Goal: Task Accomplishment & Management: Manage account settings

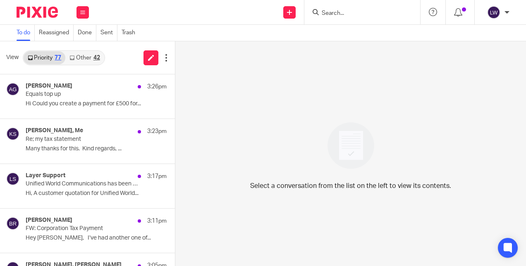
click at [89, 64] on div "Priority 77 Other 42" at bounding box center [64, 57] width 82 height 15
click at [88, 58] on link "Other 42" at bounding box center [84, 57] width 38 height 13
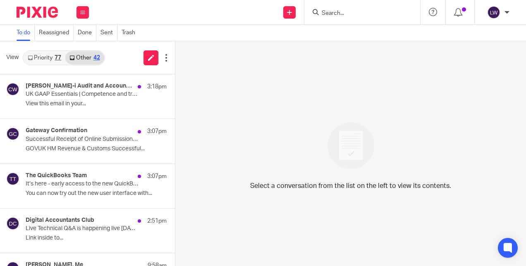
click at [74, 109] on div "Croner-i Audit and Accounting Weekly 3:18pm UK GAAP Essentials | Competence and…" at bounding box center [96, 97] width 141 height 28
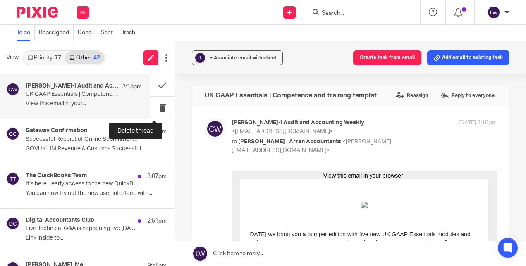
click at [157, 107] on button at bounding box center [162, 108] width 25 height 22
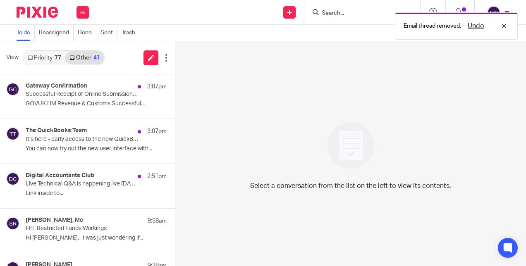
click at [71, 90] on div "Gateway Confirmation 3:07pm" at bounding box center [96, 87] width 141 height 8
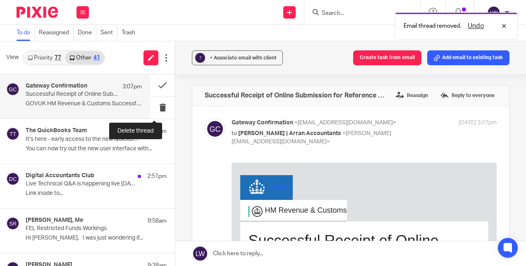
click at [150, 105] on button at bounding box center [162, 108] width 25 height 22
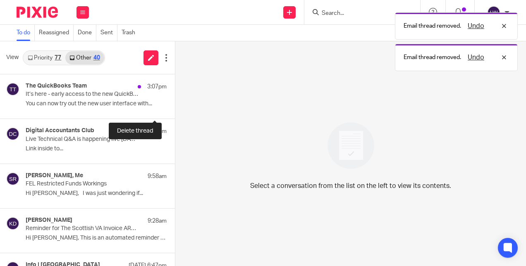
click at [175, 105] on button at bounding box center [178, 108] width 7 height 22
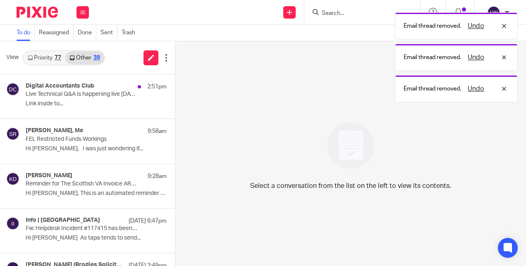
click at [67, 102] on p "Link inside to..." at bounding box center [96, 103] width 141 height 7
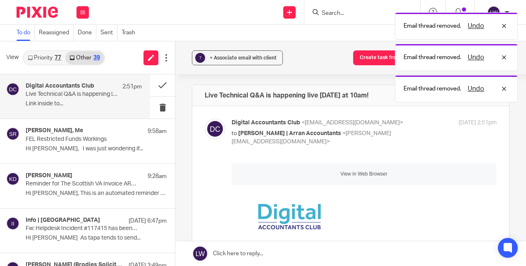
click at [79, 145] on p "Hi Lorna, I was just wondering if..." at bounding box center [96, 148] width 141 height 7
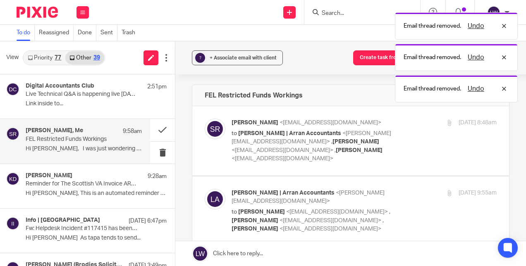
click at [68, 185] on p "Reminder for The Scottish VA Invoice ARRAN ACCOUNTANCY LTD 010" at bounding box center [82, 184] width 113 height 7
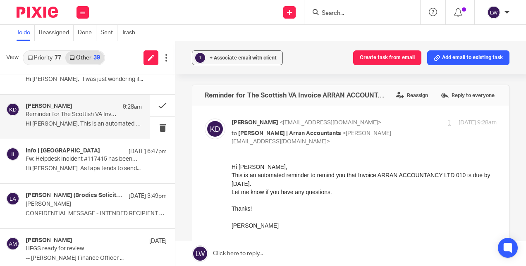
scroll to position [83, 0]
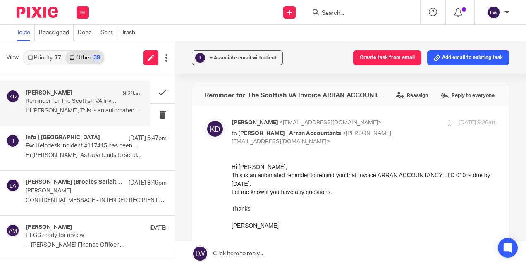
click at [42, 58] on link "Priority 77" at bounding box center [45, 57] width 42 height 13
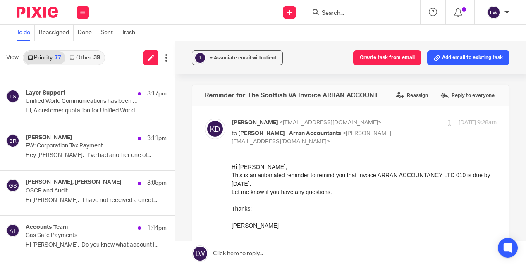
scroll to position [0, 0]
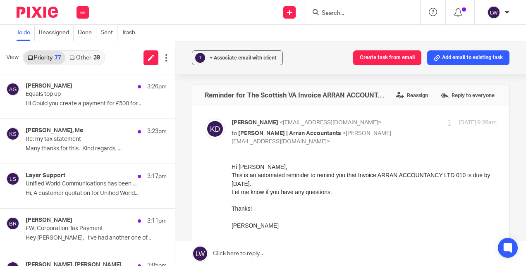
click at [66, 146] on p "Many thanks for this. Kind regards, ..." at bounding box center [96, 148] width 141 height 7
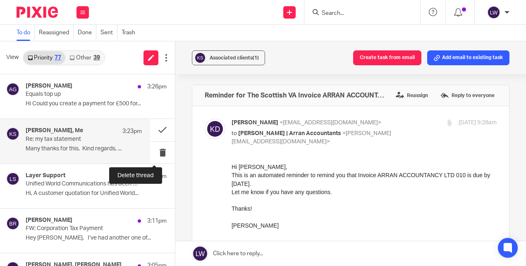
click at [155, 148] on button at bounding box center [162, 153] width 25 height 22
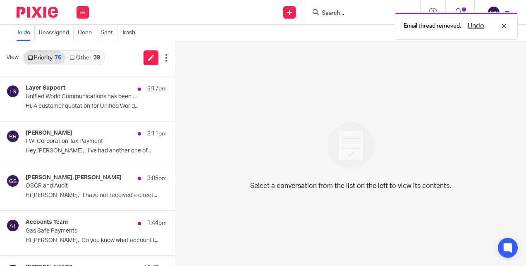
scroll to position [83, 0]
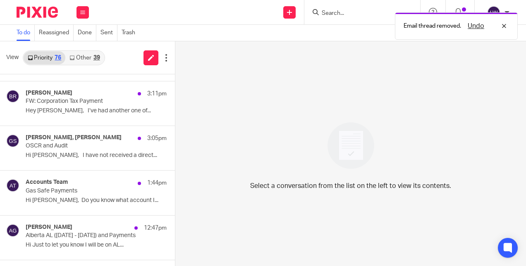
click at [70, 185] on div "Accounts Team 1:44pm" at bounding box center [96, 183] width 141 height 8
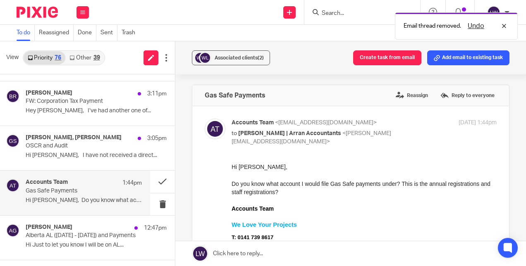
scroll to position [0, 0]
click at [88, 59] on link "Other 39" at bounding box center [84, 57] width 38 height 13
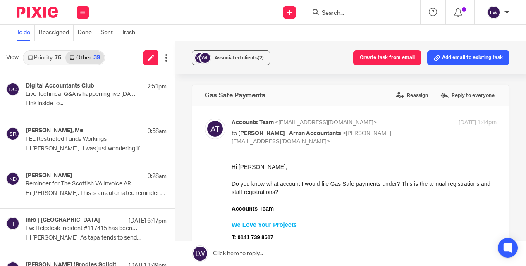
click at [45, 56] on link "Priority 76" at bounding box center [45, 57] width 42 height 13
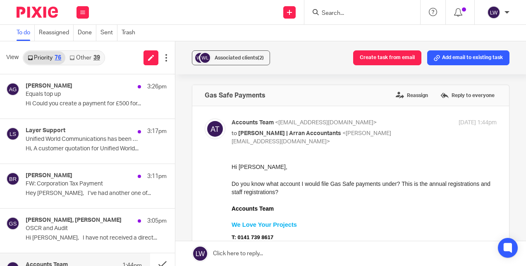
click at [56, 100] on div "Alberta Gutteridge 3:26pm Equals top up Hi Could you create a payment for £500 …" at bounding box center [96, 97] width 141 height 28
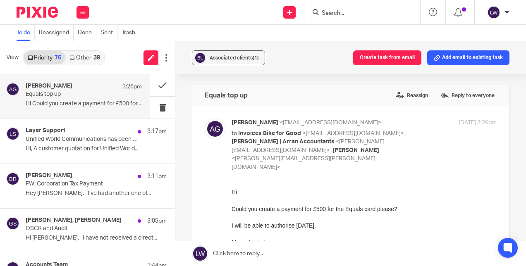
click at [402, 94] on label "Reassign" at bounding box center [411, 95] width 36 height 12
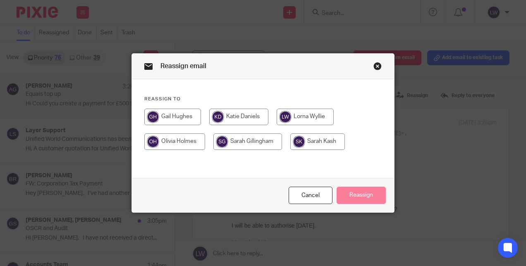
click at [241, 142] on input "radio" at bounding box center [247, 141] width 69 height 17
radio input "true"
click at [361, 193] on button "Reassign" at bounding box center [360, 196] width 49 height 18
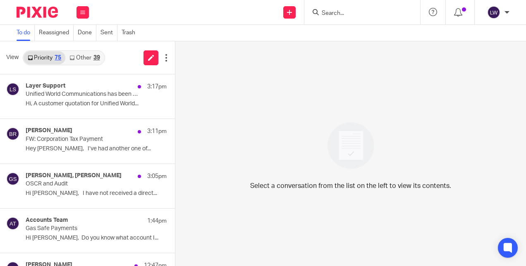
click at [83, 102] on p "Hi, A customer quotation for Unified World..." at bounding box center [96, 103] width 141 height 7
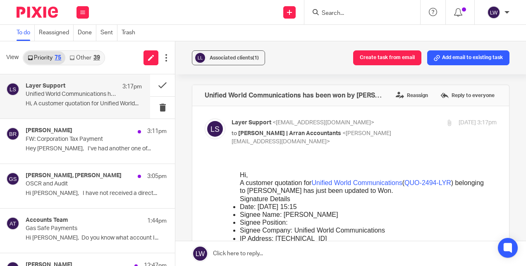
click at [76, 59] on link "Other 39" at bounding box center [84, 57] width 38 height 13
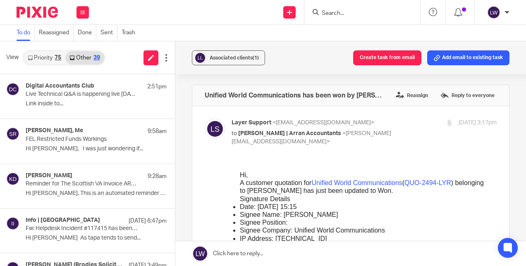
click at [80, 11] on button at bounding box center [82, 12] width 12 height 12
click at [86, 47] on li "Email" at bounding box center [82, 51] width 22 height 12
click at [84, 50] on link "Email" at bounding box center [78, 51] width 15 height 6
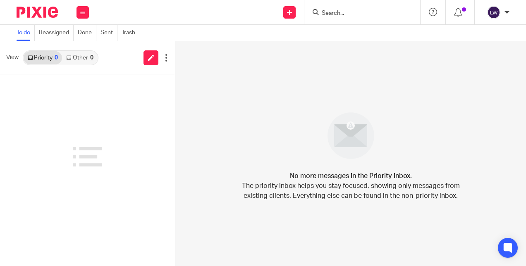
click at [44, 59] on link "Priority 0" at bounding box center [43, 57] width 38 height 13
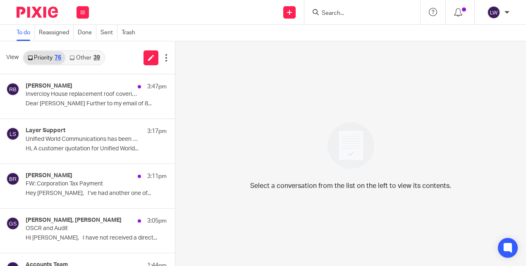
click at [68, 144] on div "Layer Support 3:17pm Unified World Communications has been won by Chris Smith H…" at bounding box center [96, 141] width 141 height 28
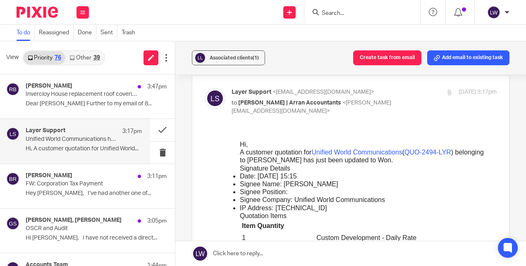
scroll to position [41, 0]
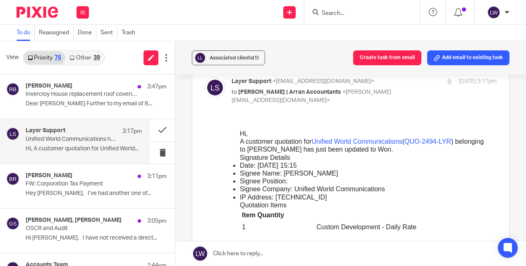
click at [65, 188] on div "Ben Rayner 3:11pm FW: Corporation Tax Payment Hey Lorna, I’ve had another one o…" at bounding box center [96, 186] width 141 height 28
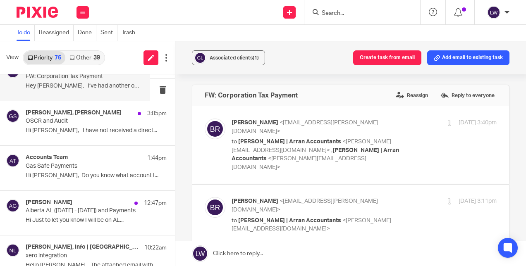
scroll to position [124, 0]
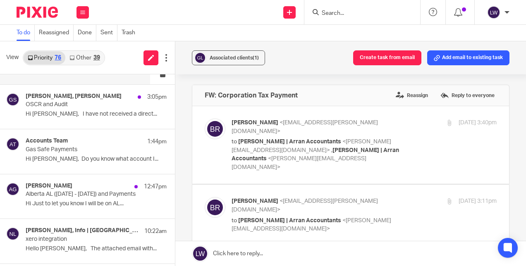
click at [79, 157] on p "Hi Lorna, Do you know what account I..." at bounding box center [96, 159] width 141 height 7
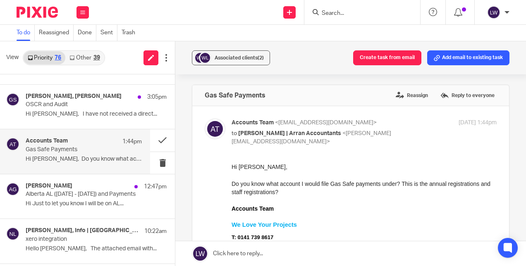
scroll to position [0, 0]
click at [83, 155] on div "Accounts Team 1:44pm Gas Safe Payments Hi Lorna, Do you know what account I..." at bounding box center [84, 152] width 116 height 28
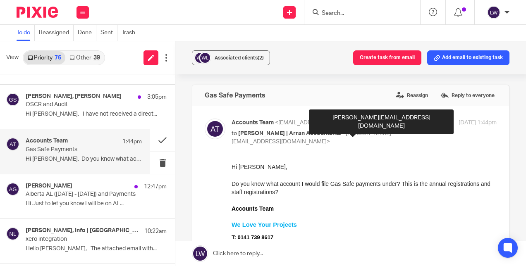
scroll to position [83, 0]
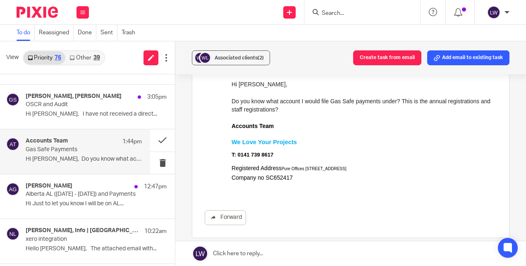
drag, startPoint x: 247, startPoint y: 255, endPoint x: 279, endPoint y: 243, distance: 34.0
click at [247, 255] on link at bounding box center [350, 253] width 350 height 25
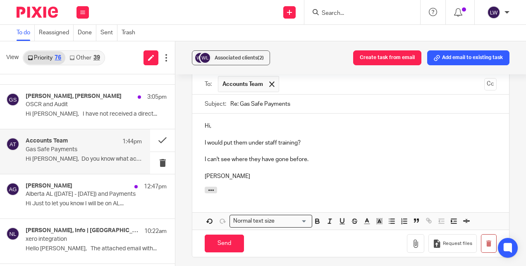
scroll to position [307, 0]
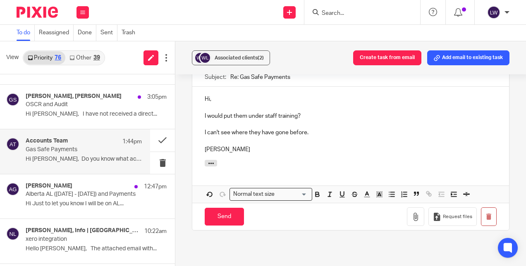
click at [225, 212] on input "Send" at bounding box center [224, 217] width 39 height 18
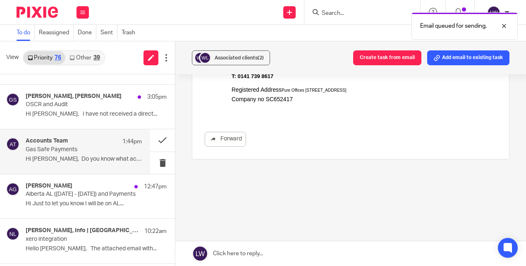
click at [229, 56] on span "Associated clients (2)" at bounding box center [238, 57] width 49 height 5
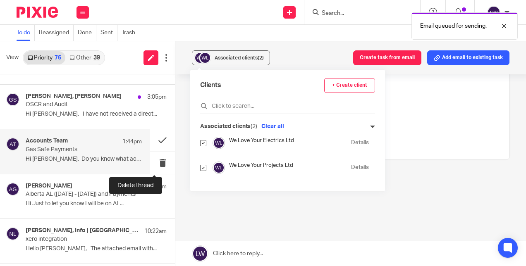
click at [153, 161] on button at bounding box center [162, 163] width 25 height 22
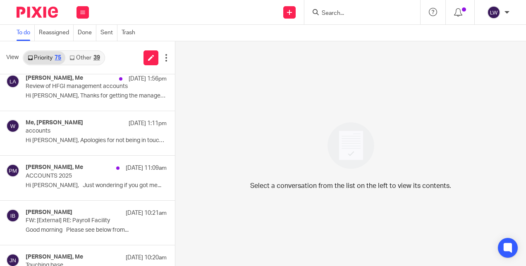
scroll to position [496, 0]
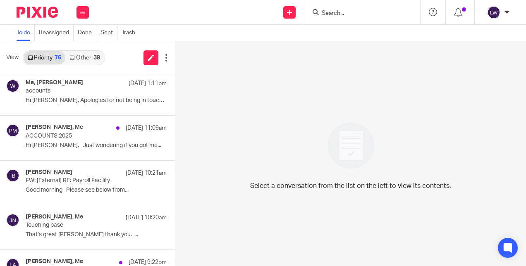
click at [83, 14] on icon at bounding box center [82, 12] width 5 height 5
click at [84, 45] on li "Email" at bounding box center [82, 51] width 22 height 12
click at [84, 48] on li "Email" at bounding box center [82, 51] width 22 height 12
click at [83, 49] on link "Email" at bounding box center [78, 51] width 15 height 6
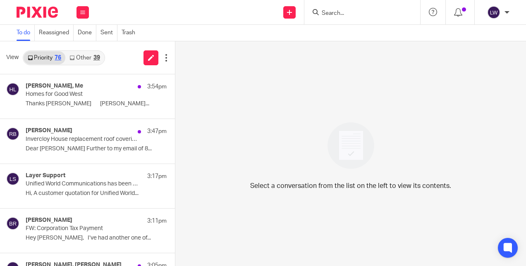
click at [67, 99] on div "[PERSON_NAME], Me 3:54pm Homes for Good West Thanks [PERSON_NAME] [PERSON_NAME]…" at bounding box center [96, 97] width 141 height 28
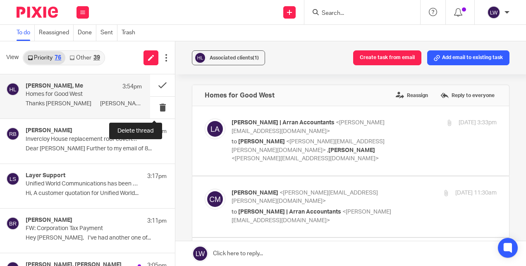
click at [150, 108] on button at bounding box center [162, 108] width 25 height 22
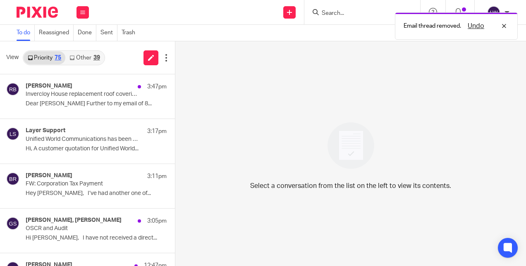
click at [85, 56] on link "Other 39" at bounding box center [84, 57] width 38 height 13
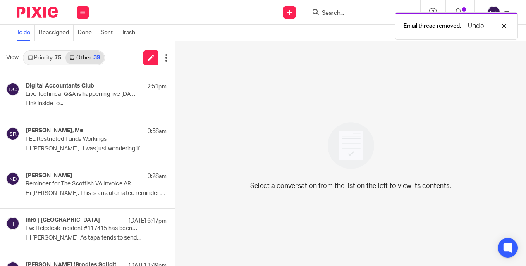
click at [79, 193] on p "Hi [PERSON_NAME], This is an automated reminder to..." at bounding box center [96, 193] width 141 height 7
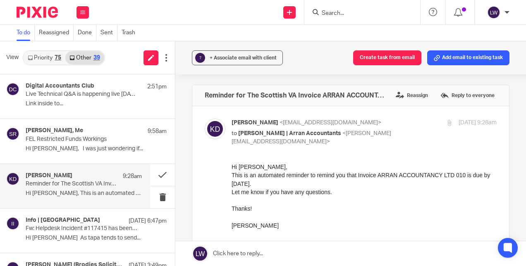
click at [55, 31] on link "Reassigned" at bounding box center [56, 33] width 35 height 16
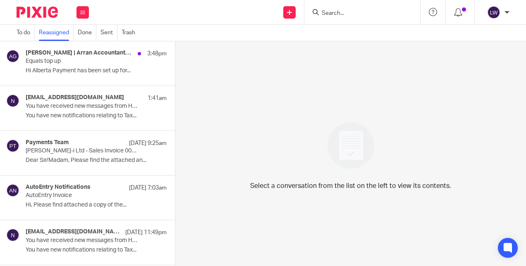
click at [78, 9] on button at bounding box center [82, 12] width 12 height 12
click at [86, 46] on li "Email" at bounding box center [82, 51] width 22 height 12
click at [81, 50] on link "Email" at bounding box center [78, 51] width 15 height 6
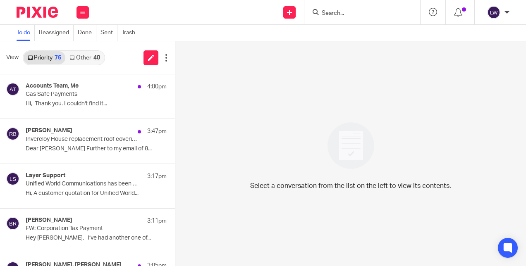
click at [58, 101] on p "Hi, Thank you. I couldn't find it..." at bounding box center [96, 103] width 141 height 7
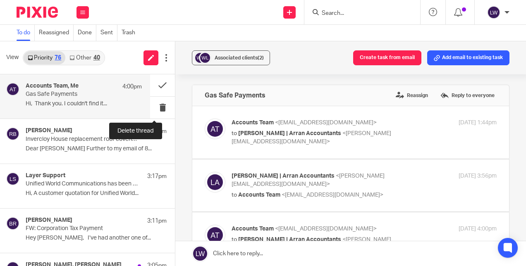
click at [154, 107] on button at bounding box center [162, 108] width 25 height 22
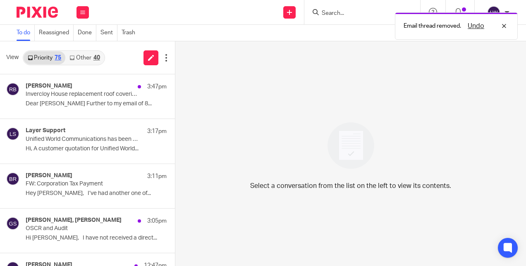
click at [81, 58] on link "Other 40" at bounding box center [84, 57] width 38 height 13
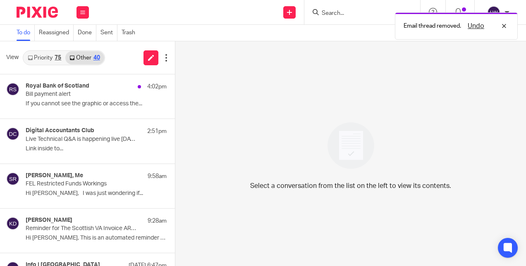
click at [54, 92] on p "Bill payment alert" at bounding box center [82, 94] width 113 height 7
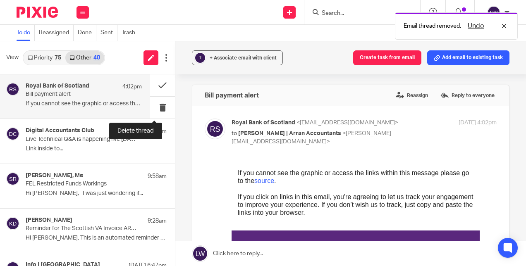
click at [150, 108] on button at bounding box center [162, 108] width 25 height 22
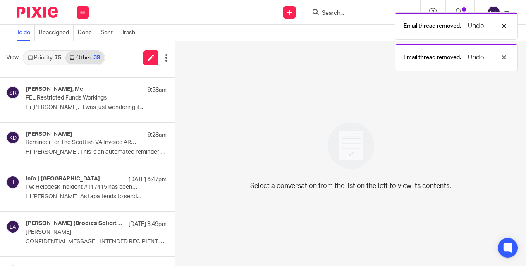
scroll to position [83, 0]
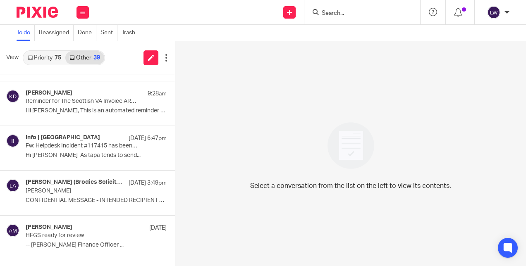
click at [326, 17] on form at bounding box center [365, 12] width 88 height 10
click at [326, 7] on form at bounding box center [365, 12] width 88 height 10
click at [329, 17] on input "Search" at bounding box center [358, 13] width 74 height 7
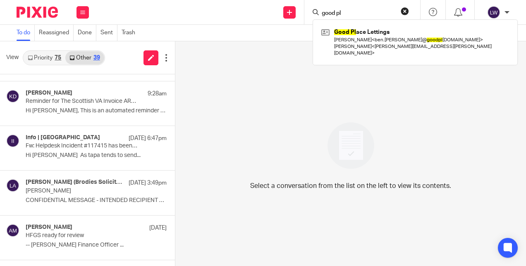
type input "good pl"
click at [359, 40] on link at bounding box center [415, 42] width 192 height 33
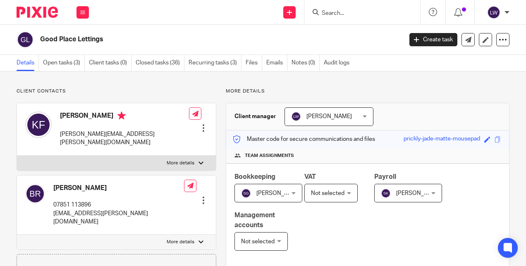
click at [66, 61] on link "Open tasks (3)" at bounding box center [64, 63] width 42 height 16
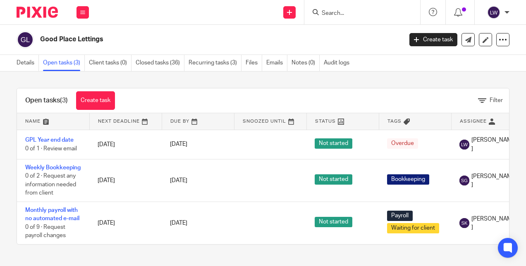
scroll to position [9, 0]
click at [27, 61] on link "Details" at bounding box center [28, 63] width 22 height 16
click at [24, 63] on link "Details" at bounding box center [28, 63] width 22 height 16
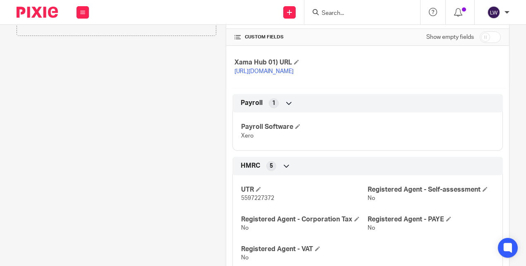
scroll to position [372, 0]
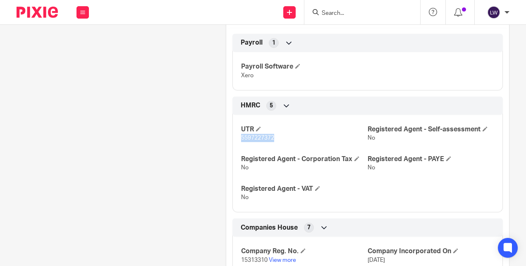
drag, startPoint x: 239, startPoint y: 145, endPoint x: 272, endPoint y: 146, distance: 33.5
click at [272, 142] on p "5597227372" at bounding box center [304, 138] width 126 height 8
copy span "5597227372"
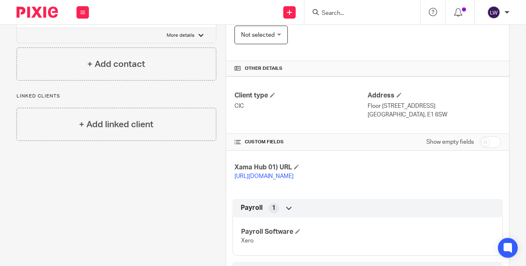
scroll to position [41, 0]
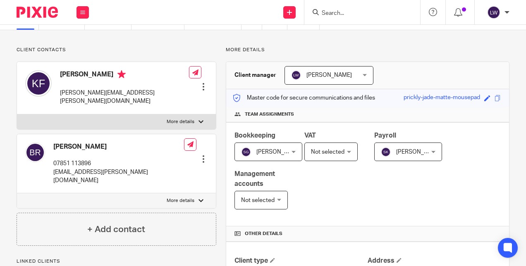
click at [83, 9] on button at bounding box center [82, 12] width 12 height 12
click at [81, 47] on li "Email" at bounding box center [82, 51] width 22 height 12
click at [76, 48] on link "Email" at bounding box center [78, 51] width 14 height 6
